Goal: Obtain resource: Download file/media

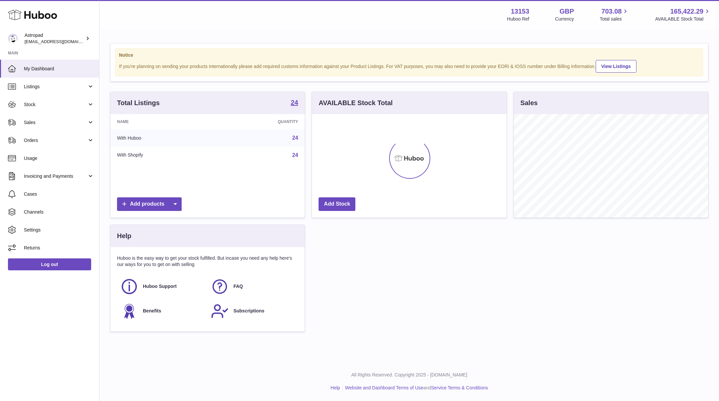
scroll to position [103, 195]
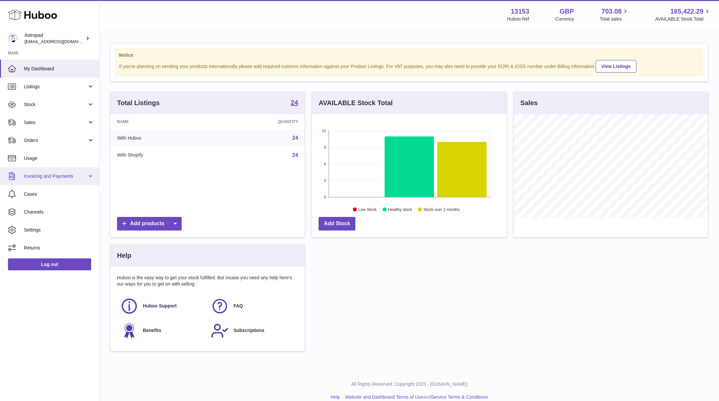
click at [47, 176] on span "Invoicing and Payments" at bounding box center [55, 176] width 63 height 6
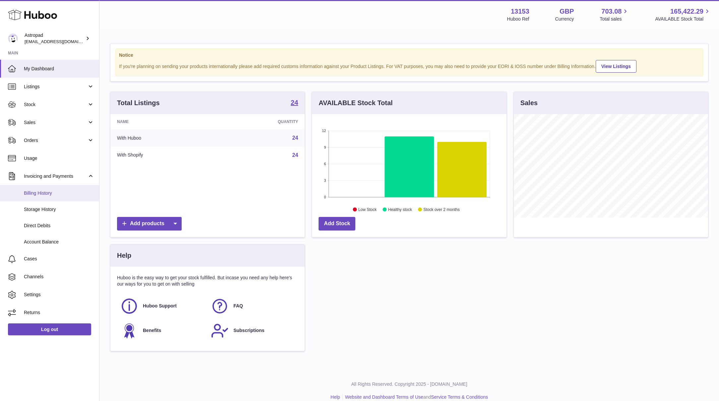
click at [40, 195] on span "Billing History" at bounding box center [59, 193] width 70 height 6
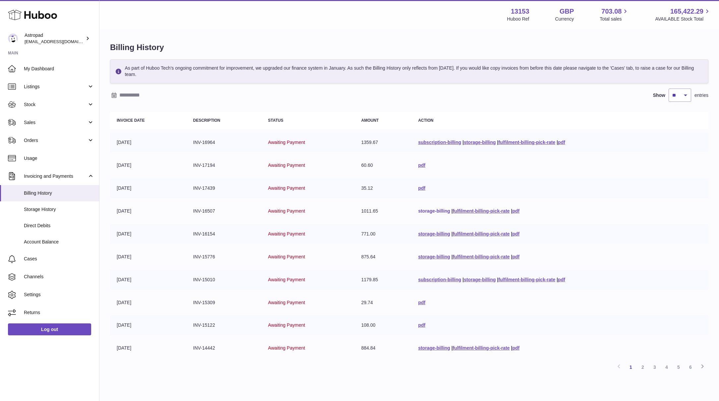
scroll to position [2, 0]
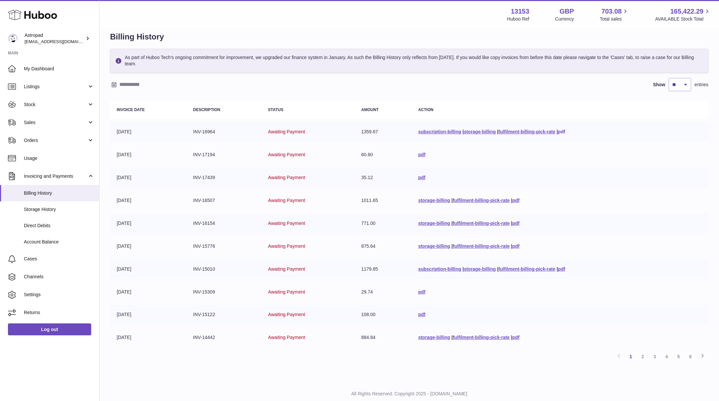
click at [561, 131] on link "pdf" at bounding box center [561, 131] width 7 height 5
click at [420, 155] on link "pdf" at bounding box center [421, 155] width 7 height 5
click at [420, 178] on link "pdf" at bounding box center [421, 177] width 7 height 5
